Goal: Information Seeking & Learning: Find specific fact

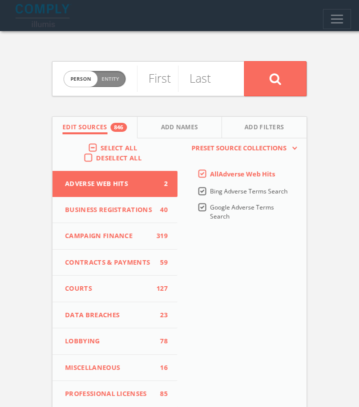
click at [123, 78] on span "Person Entity" at bounding box center [95, 79] width 62 height 16
checkbox input "true"
click at [174, 86] on input "text" at bounding box center [190, 79] width 107 height 26
paste input "National Disability Action"
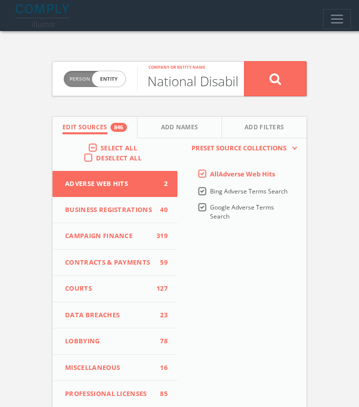
scroll to position [0, 52]
type input "National Disability Action"
click at [277, 74] on icon at bounding box center [276, 79] width 12 height 13
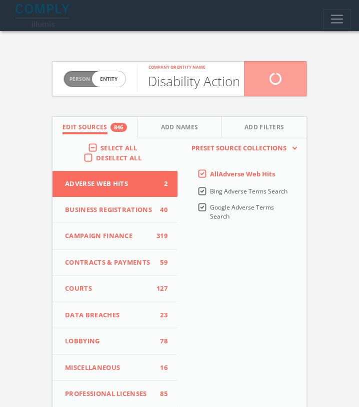
scroll to position [0, 0]
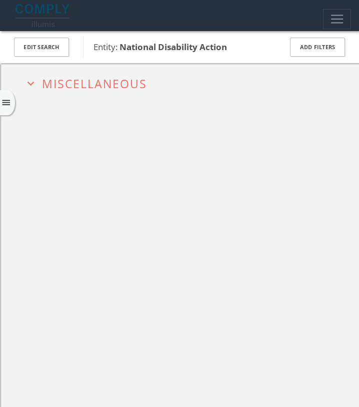
click at [213, 80] on button "expand_more Miscellaneous" at bounding box center [186, 83] width 324 height 16
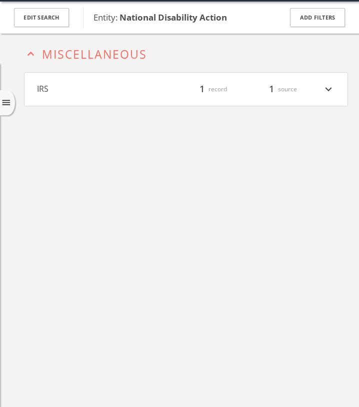
click at [209, 97] on h4 "IRS filter_list 1 record 1 source expand_more" at bounding box center [186, 89] width 323 height 33
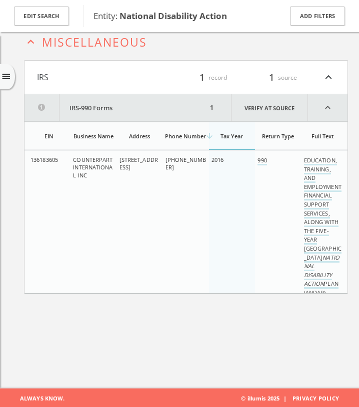
scroll to position [51, 0]
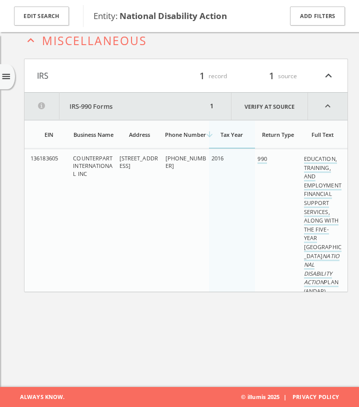
click at [9, 81] on icon "menu" at bounding box center [6, 77] width 11 height 11
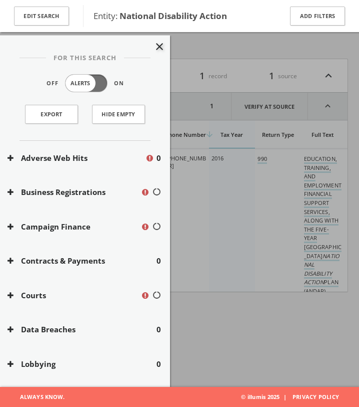
click at [216, 149] on div at bounding box center [179, 203] width 359 height 407
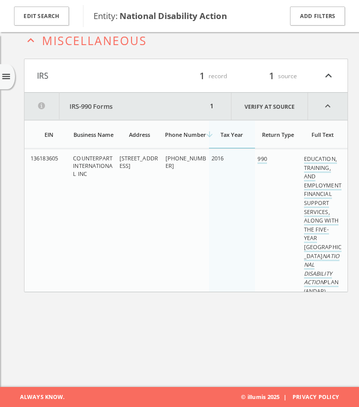
click at [2, 70] on div "menu" at bounding box center [7, 76] width 15 height 25
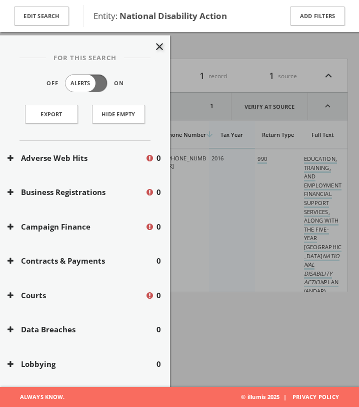
click at [183, 257] on div at bounding box center [179, 203] width 359 height 407
